Goal: Navigation & Orientation: Find specific page/section

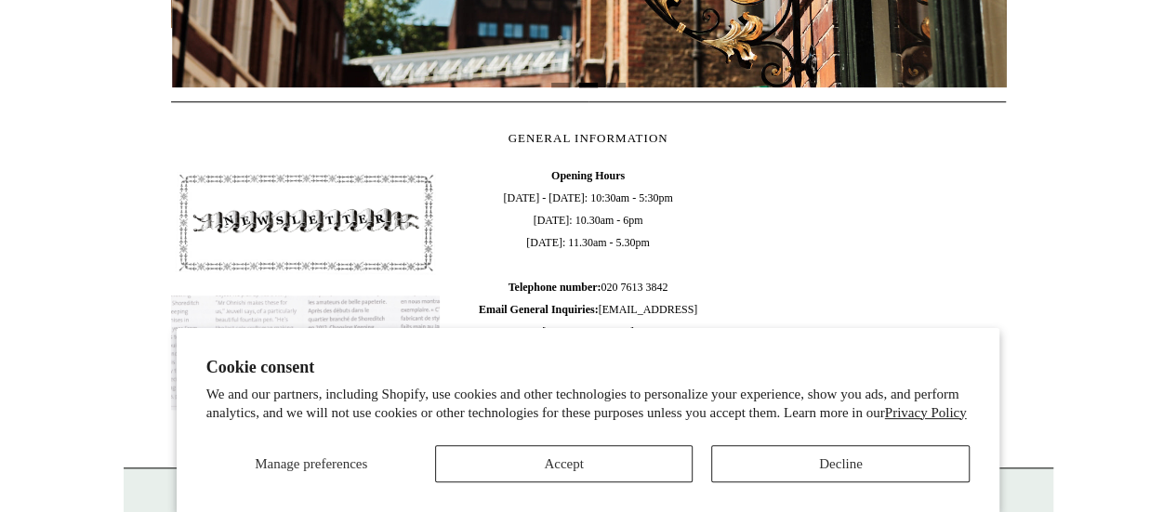
scroll to position [0, 835]
click at [642, 457] on button "Accept" at bounding box center [564, 463] width 258 height 37
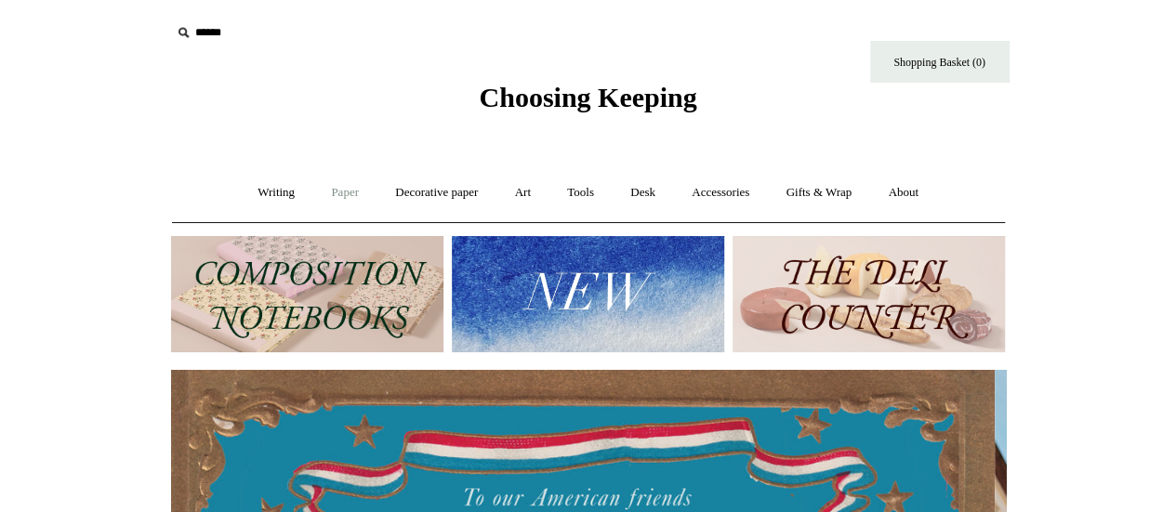
scroll to position [0, 0]
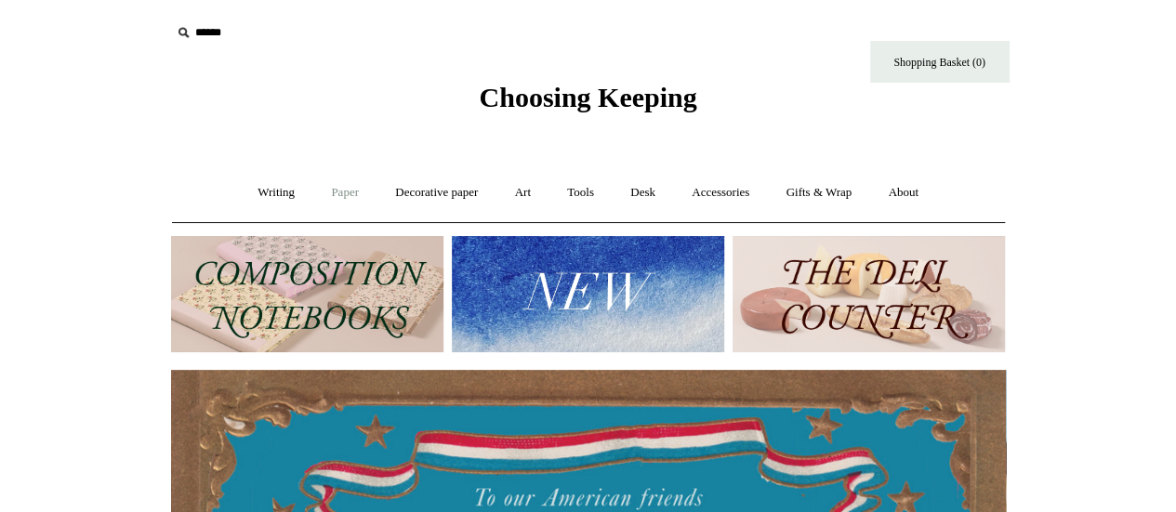
click at [342, 200] on link "Paper +" at bounding box center [344, 192] width 61 height 49
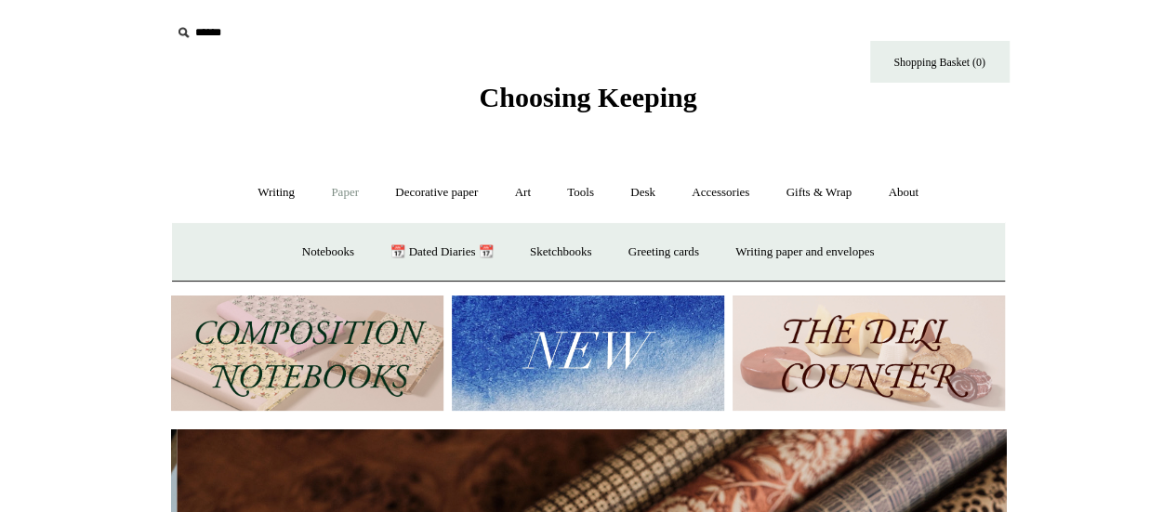
scroll to position [0, 1670]
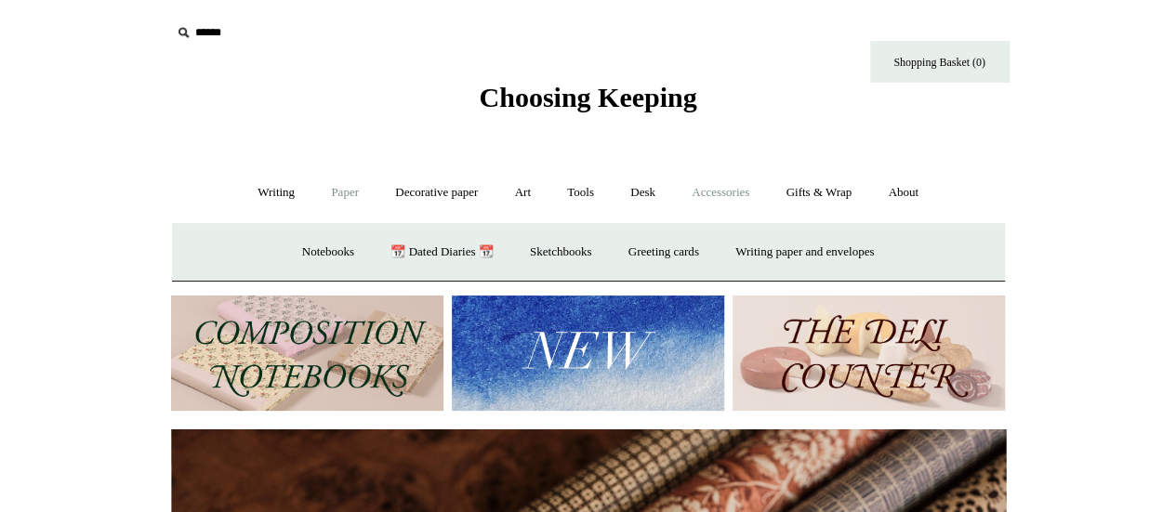
click at [717, 196] on link "Accessories +" at bounding box center [720, 192] width 91 height 49
click at [222, 245] on link "Personal Accessories +" at bounding box center [272, 252] width 135 height 49
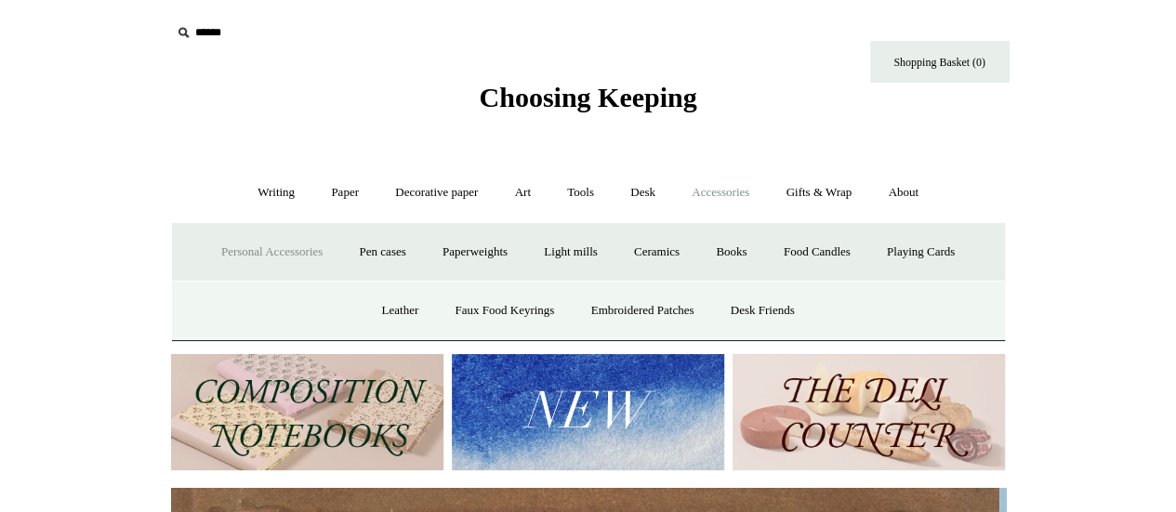
scroll to position [0, 0]
click at [634, 190] on link "Desk +" at bounding box center [643, 192] width 59 height 49
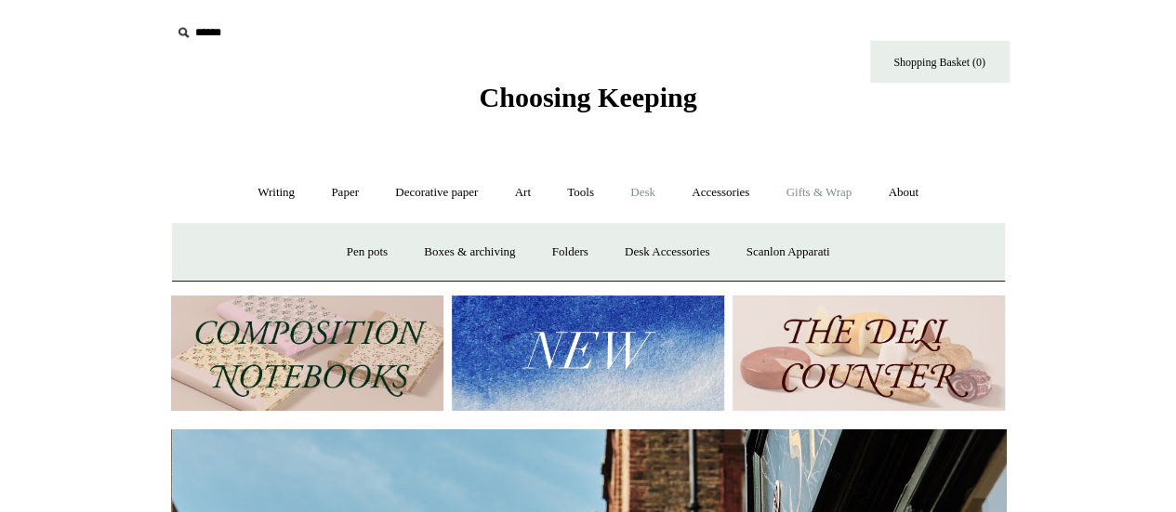
scroll to position [0, 835]
click at [824, 187] on link "Gifts & Wrap +" at bounding box center [818, 192] width 99 height 49
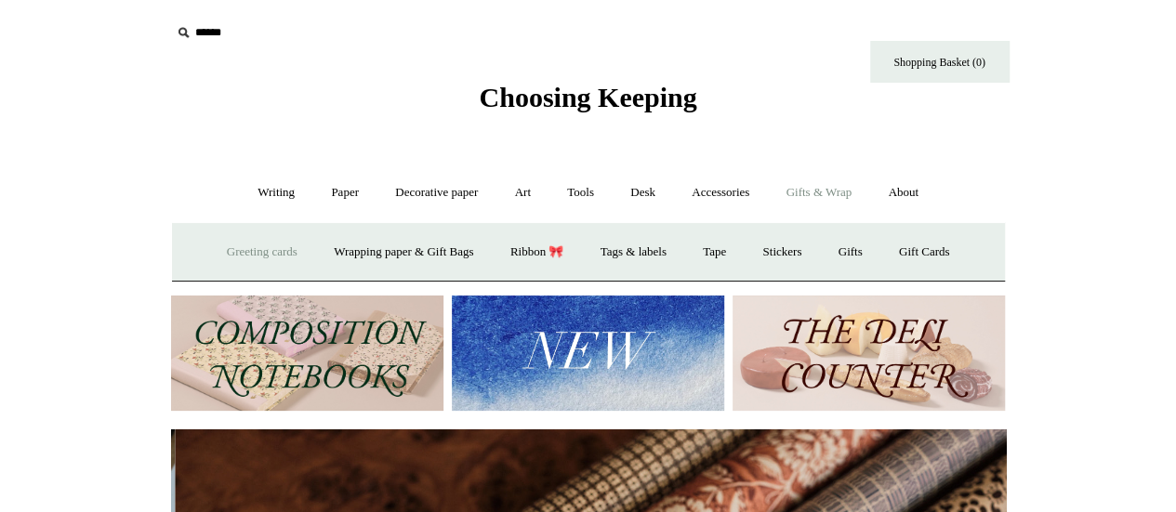
scroll to position [0, 1670]
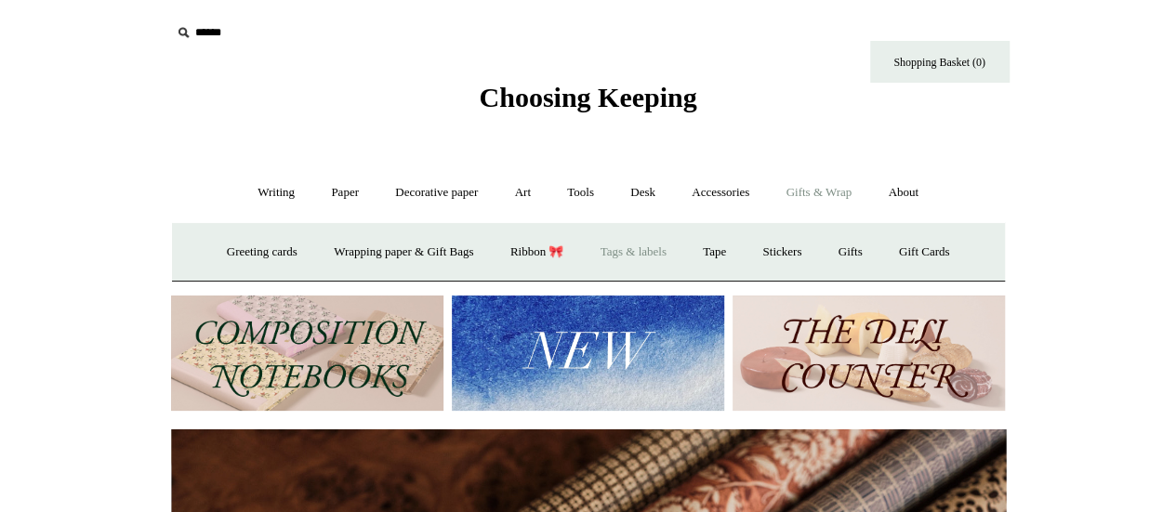
click at [658, 247] on link "Tags & labels" at bounding box center [633, 252] width 99 height 49
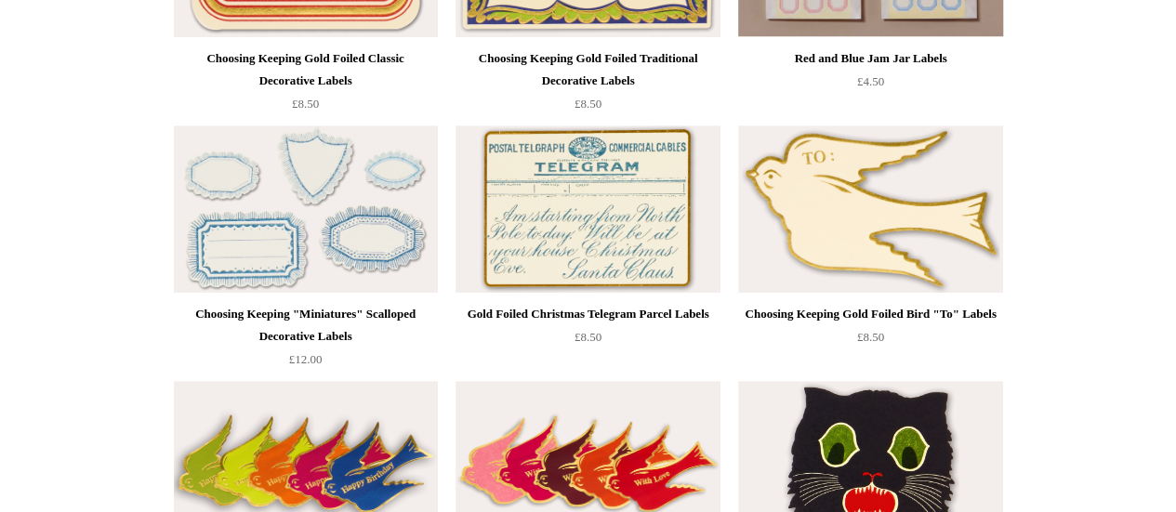
scroll to position [465, 0]
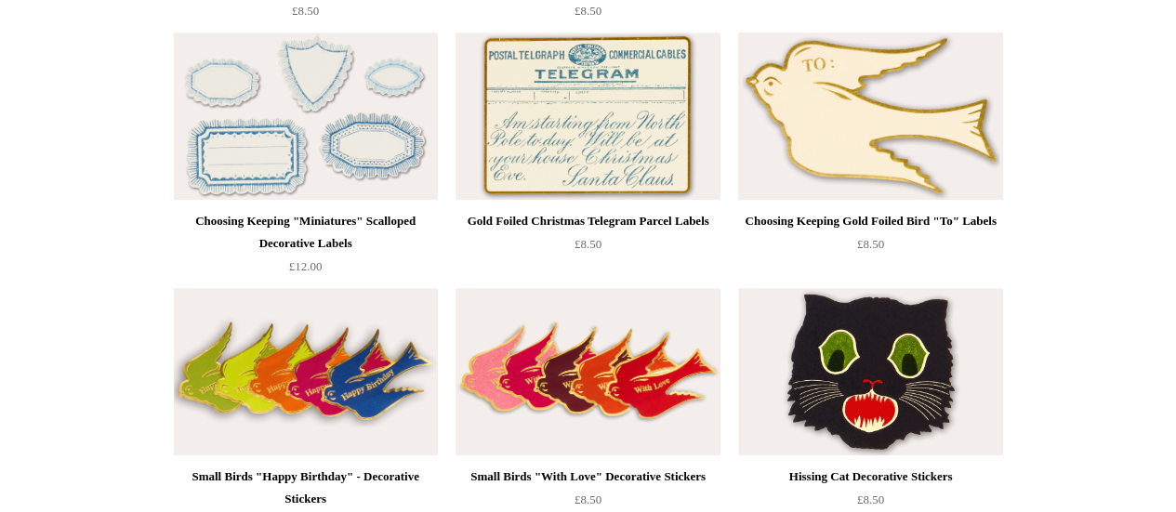
click at [795, 179] on img at bounding box center [870, 116] width 264 height 167
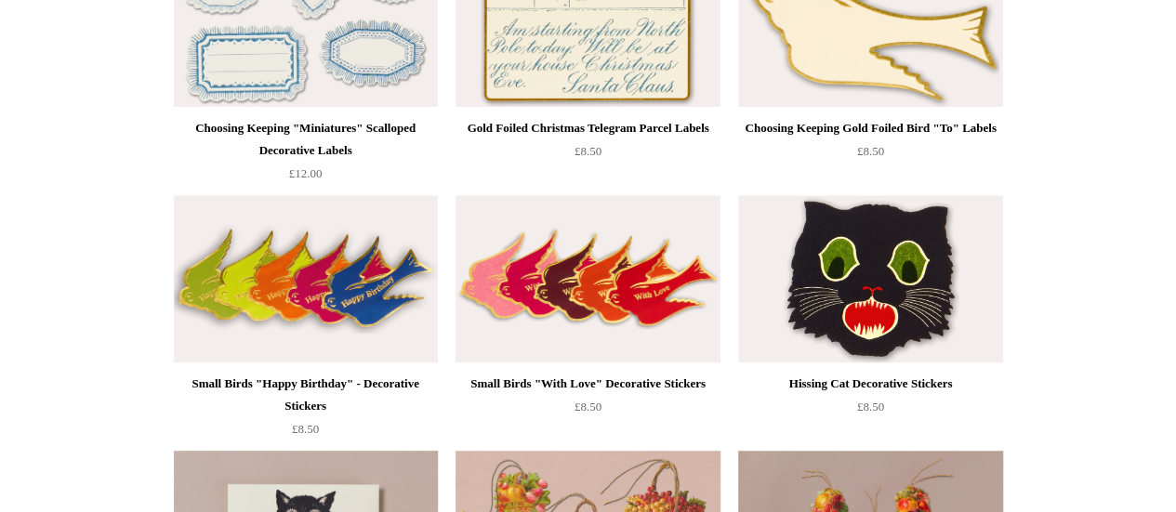
scroll to position [0, 0]
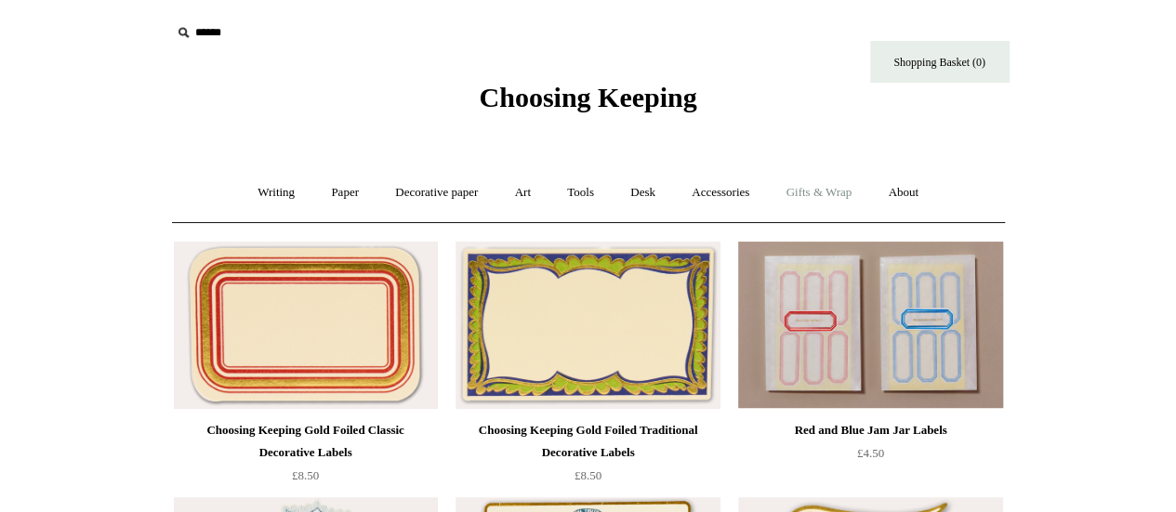
click at [807, 190] on link "Gifts & Wrap +" at bounding box center [818, 192] width 99 height 49
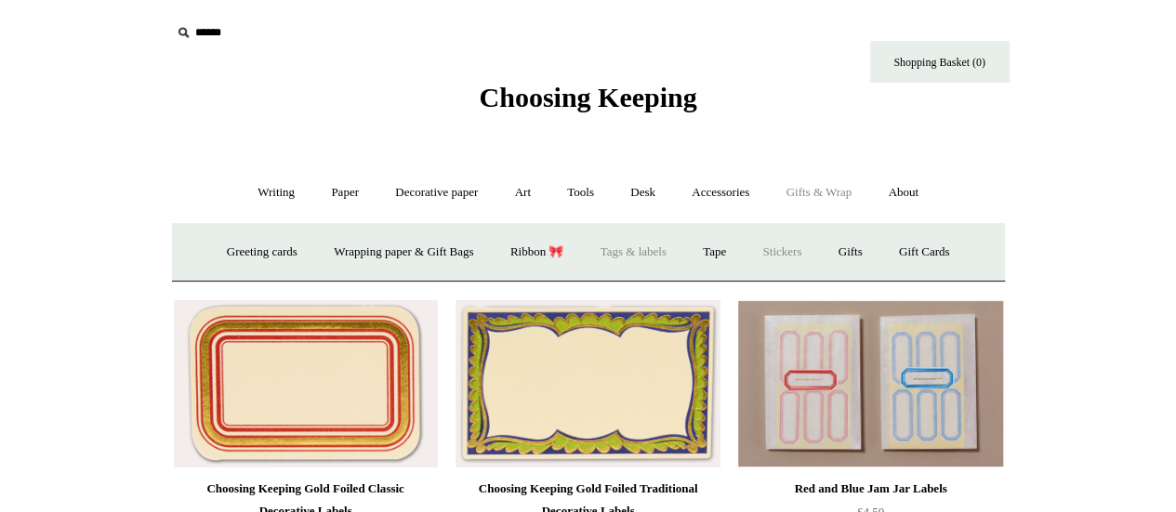
click at [785, 250] on link "Stickers" at bounding box center [782, 252] width 73 height 49
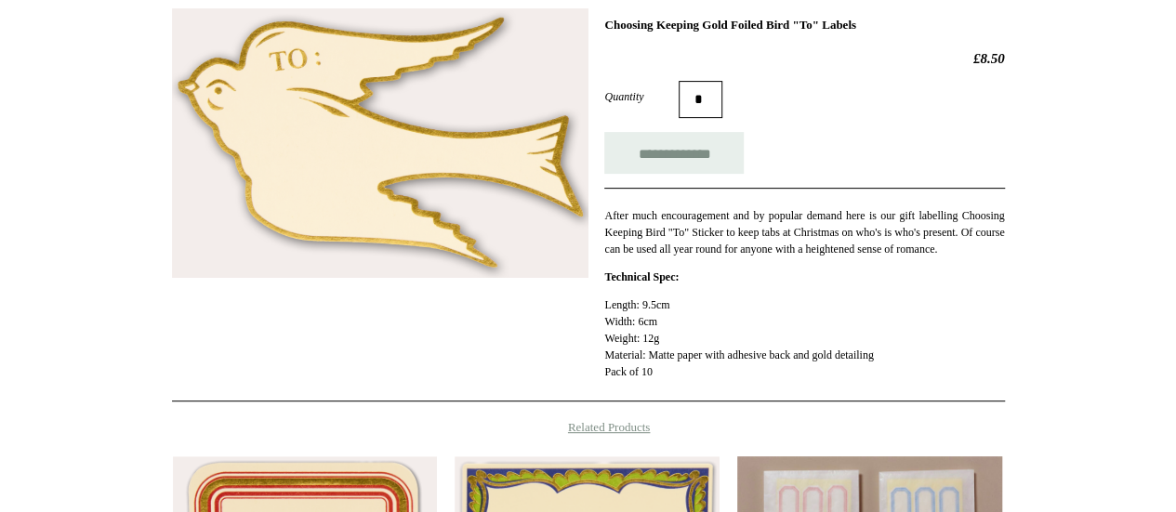
scroll to position [186, 0]
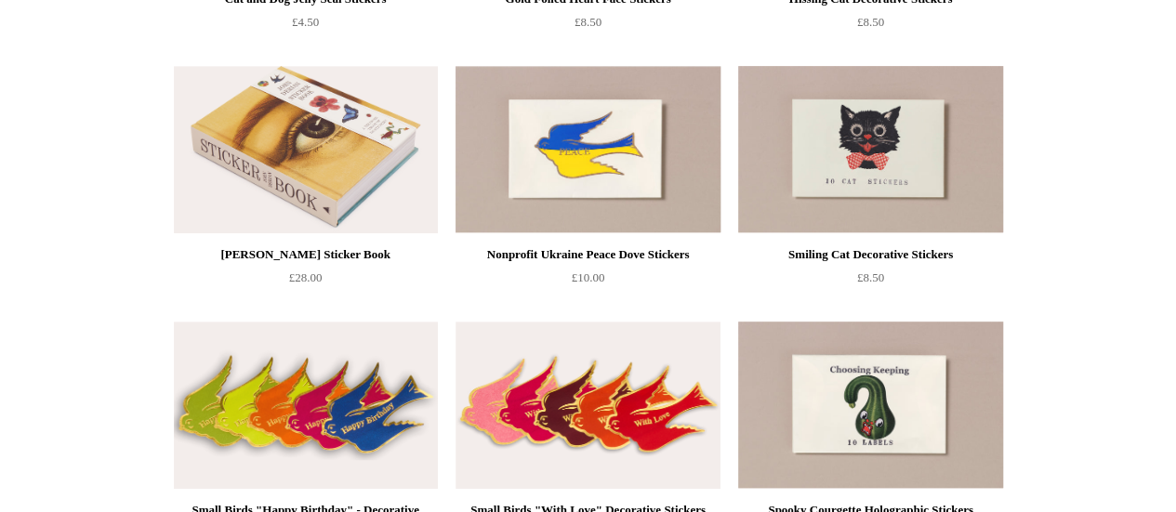
scroll to position [372, 0]
